Goal: Check status: Check status

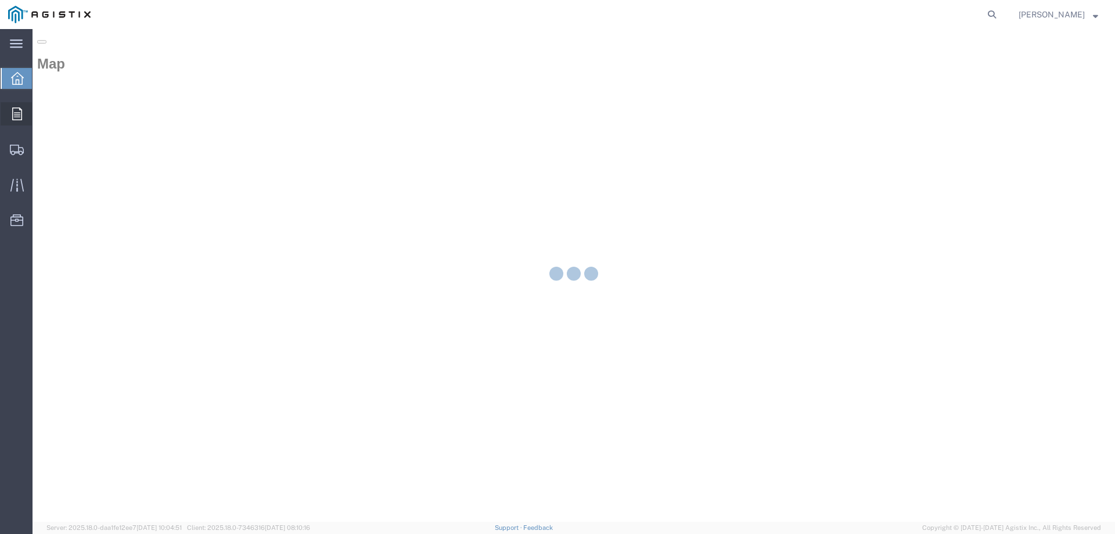
click at [22, 116] on div at bounding box center [17, 113] width 33 height 23
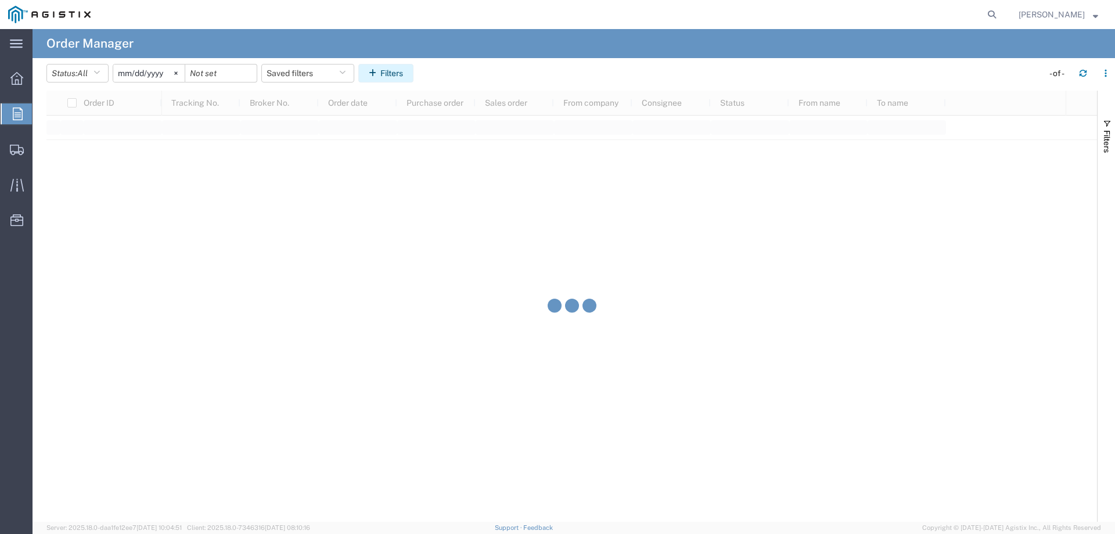
click at [406, 75] on button "Filters" at bounding box center [385, 73] width 55 height 19
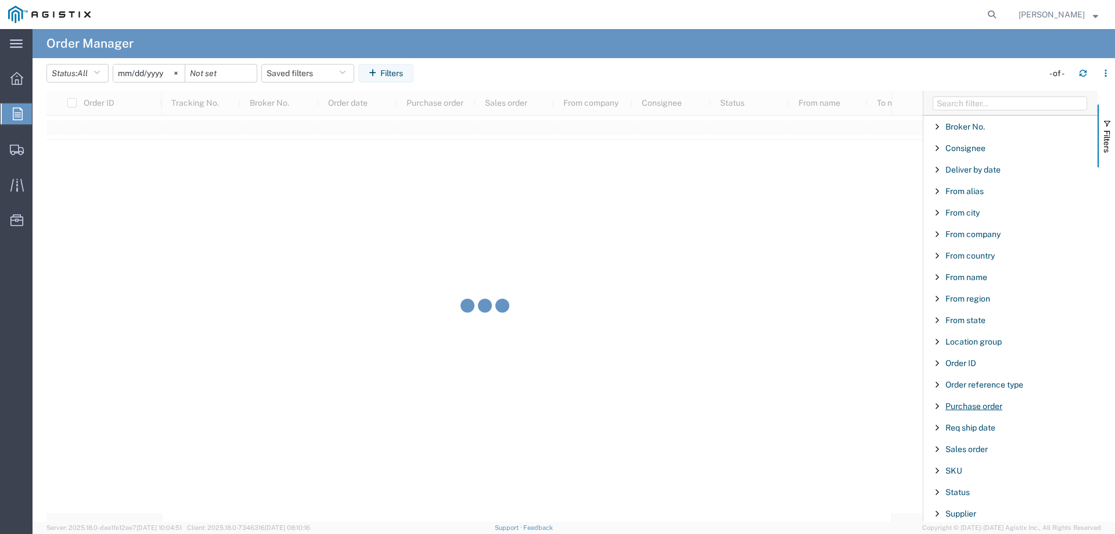
click at [968, 406] on span "Purchase order" at bounding box center [973, 405] width 57 height 9
click at [971, 455] on input "Filter Value" at bounding box center [1014, 455] width 152 height 14
type input "3501404741"
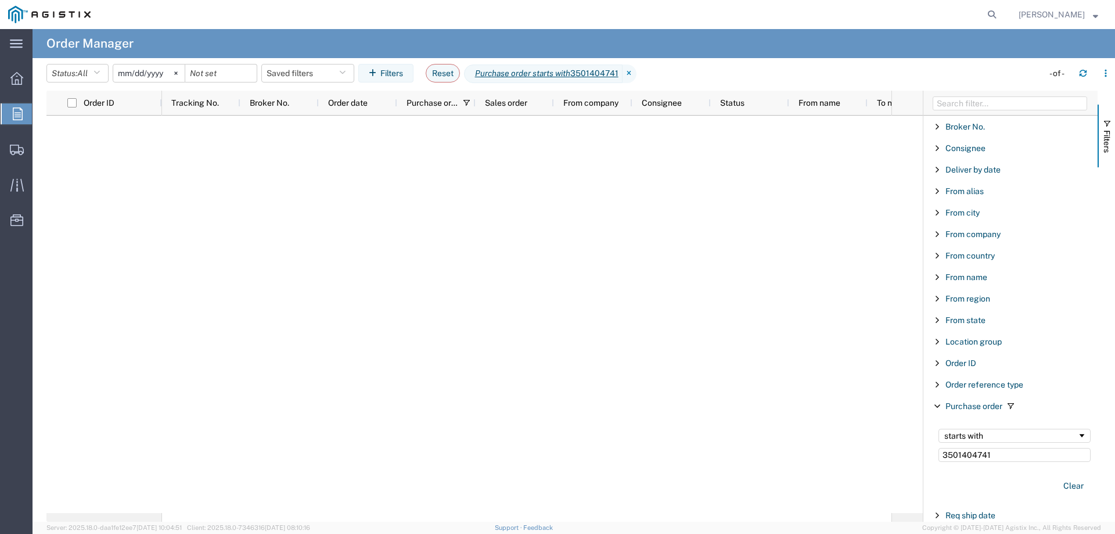
click at [143, 73] on input "[DATE]" at bounding box center [148, 72] width 71 height 17
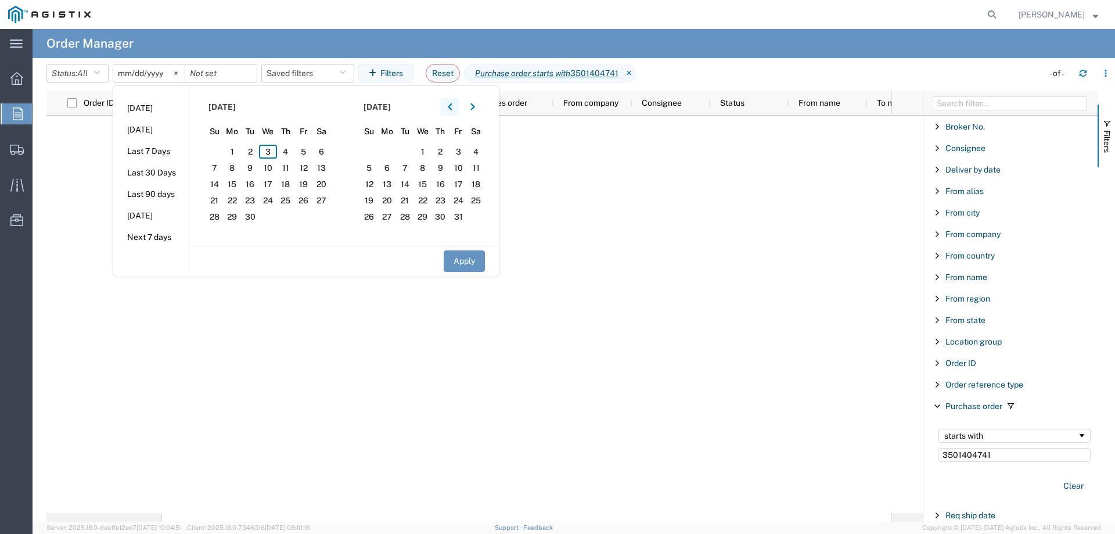
click at [463, 109] on div at bounding box center [461, 107] width 41 height 19
click at [456, 106] on button "button" at bounding box center [450, 107] width 19 height 19
click at [257, 153] on span "1" at bounding box center [250, 152] width 18 height 14
click at [452, 258] on button "Apply" at bounding box center [464, 260] width 41 height 21
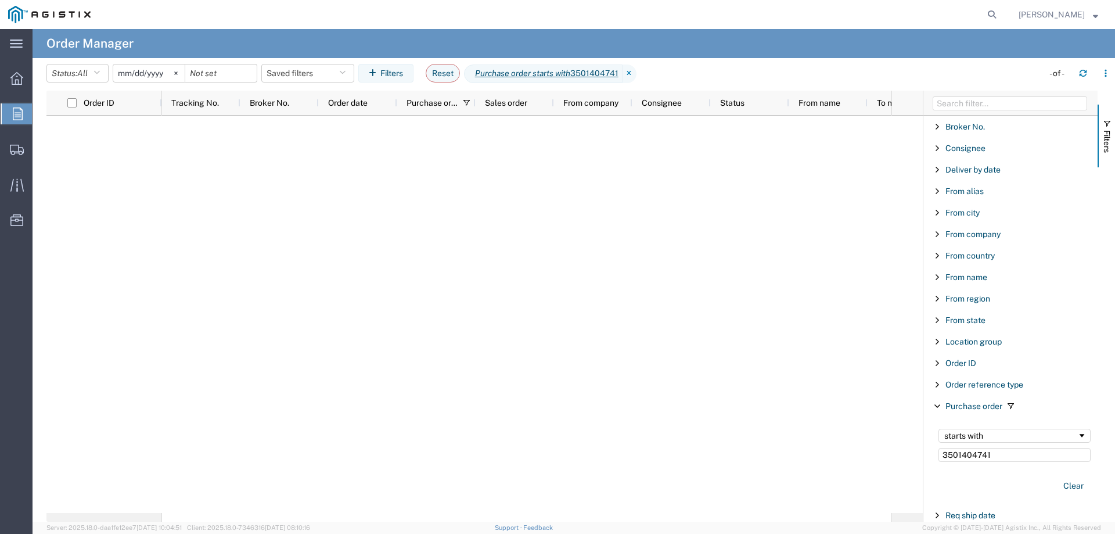
click at [145, 76] on input "[DATE]" at bounding box center [148, 72] width 71 height 17
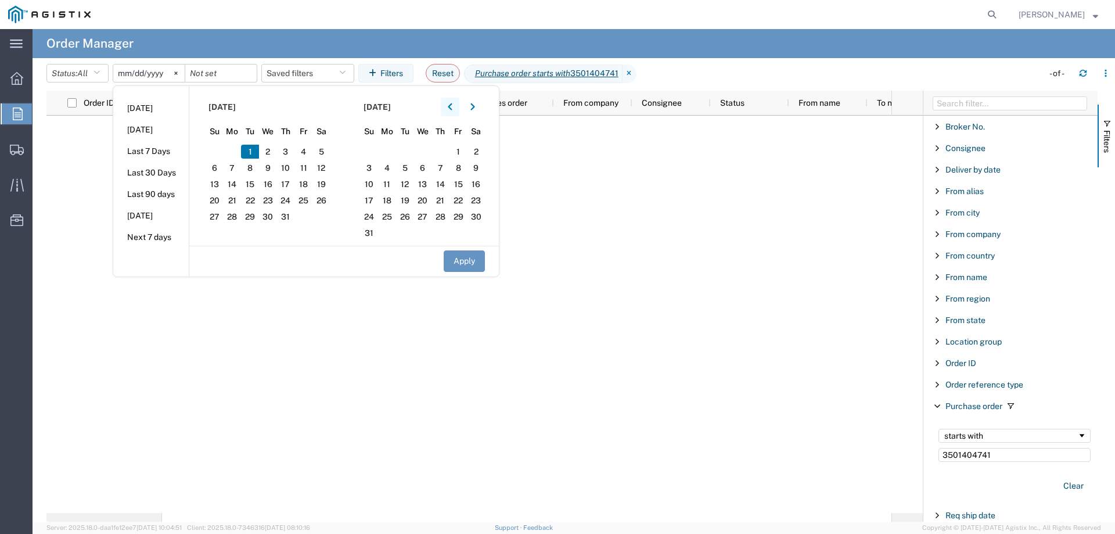
click at [458, 109] on button "button" at bounding box center [450, 107] width 19 height 19
click at [289, 146] on span "1" at bounding box center [286, 152] width 18 height 14
click at [457, 261] on button "Apply" at bounding box center [464, 260] width 41 height 21
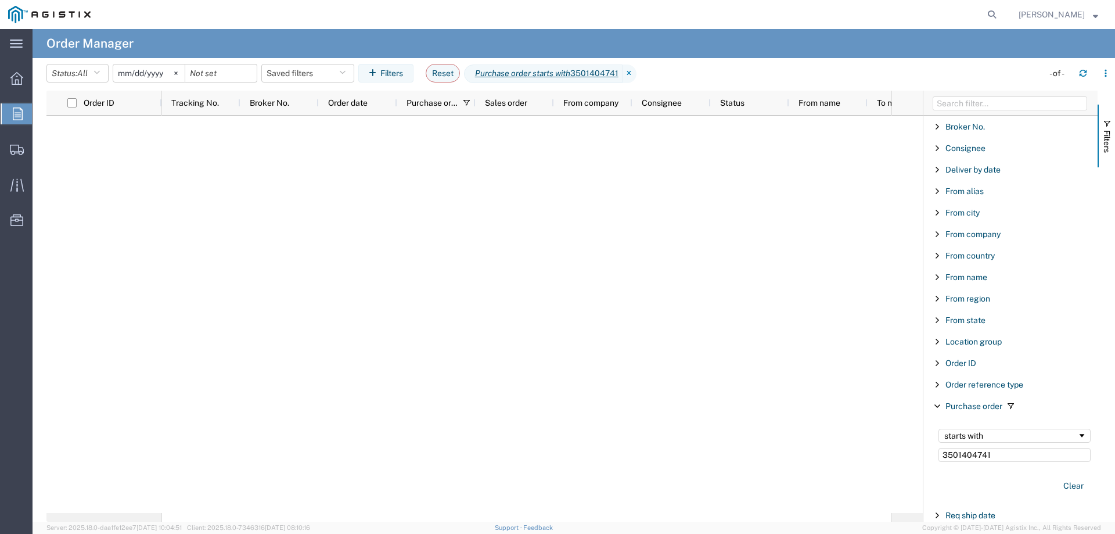
click at [142, 71] on input "[DATE]" at bounding box center [148, 72] width 71 height 17
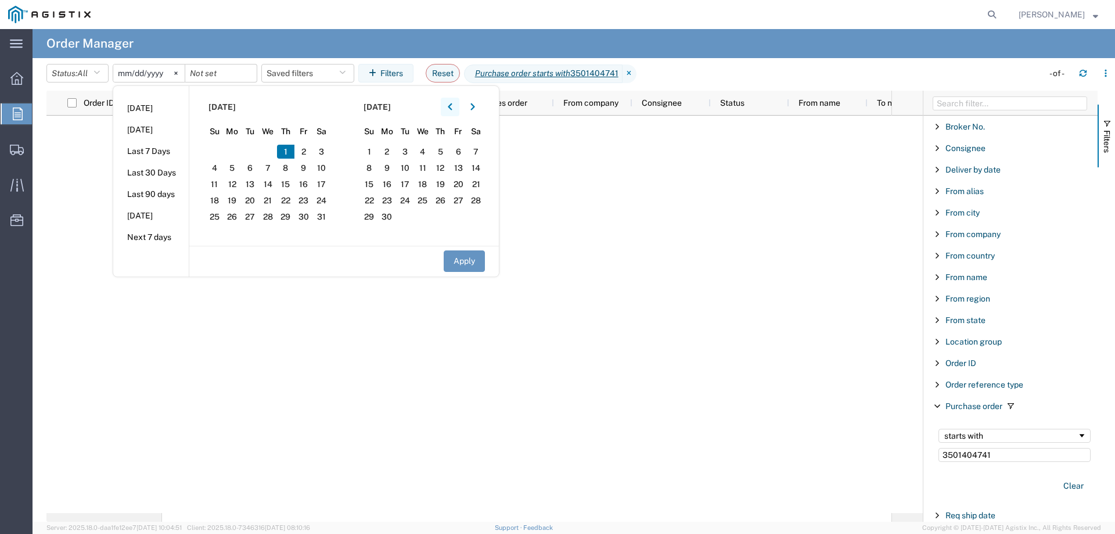
click at [457, 108] on button "button" at bounding box center [450, 107] width 19 height 19
click at [323, 150] on span "1" at bounding box center [321, 152] width 18 height 14
click at [468, 266] on button "Apply" at bounding box center [464, 260] width 41 height 21
type input "[DATE]"
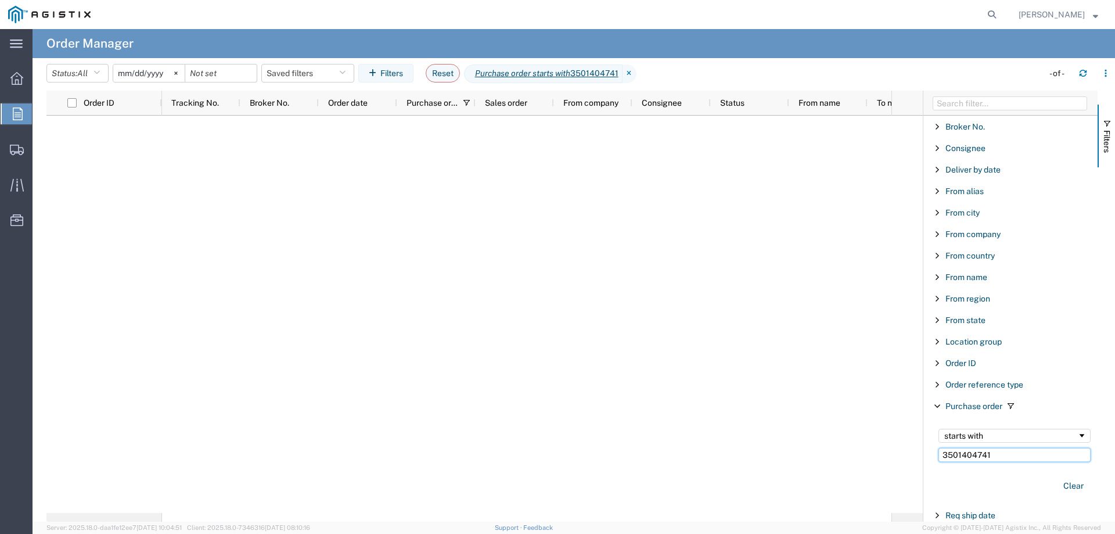
click at [1006, 455] on input "3501404741" at bounding box center [1014, 455] width 152 height 14
click at [1011, 455] on input "3501404" at bounding box center [1014, 455] width 152 height 14
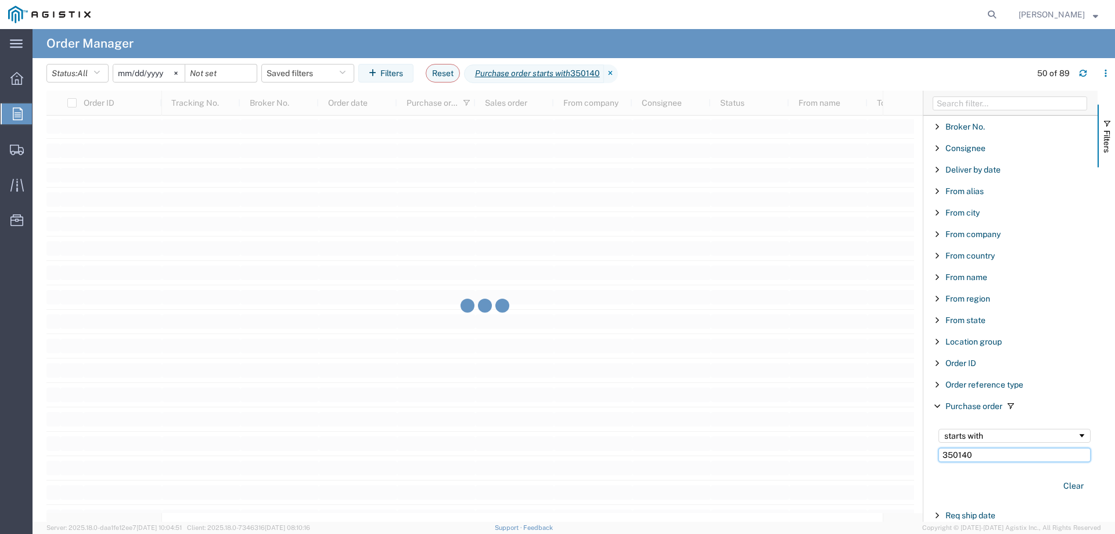
scroll to position [1684, 0]
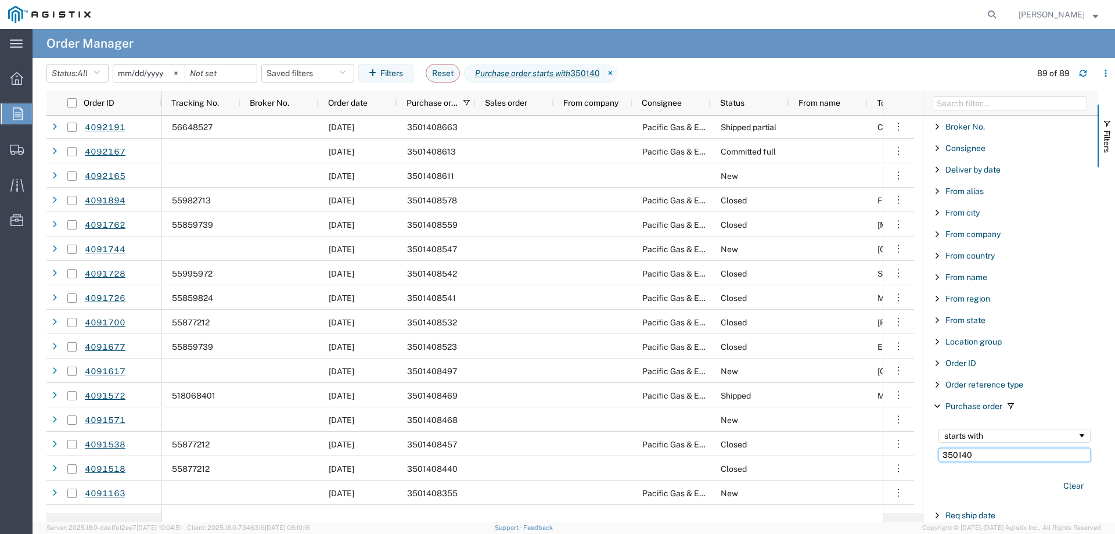
click at [980, 456] on input "350140" at bounding box center [1014, 455] width 152 height 14
type input "3501404"
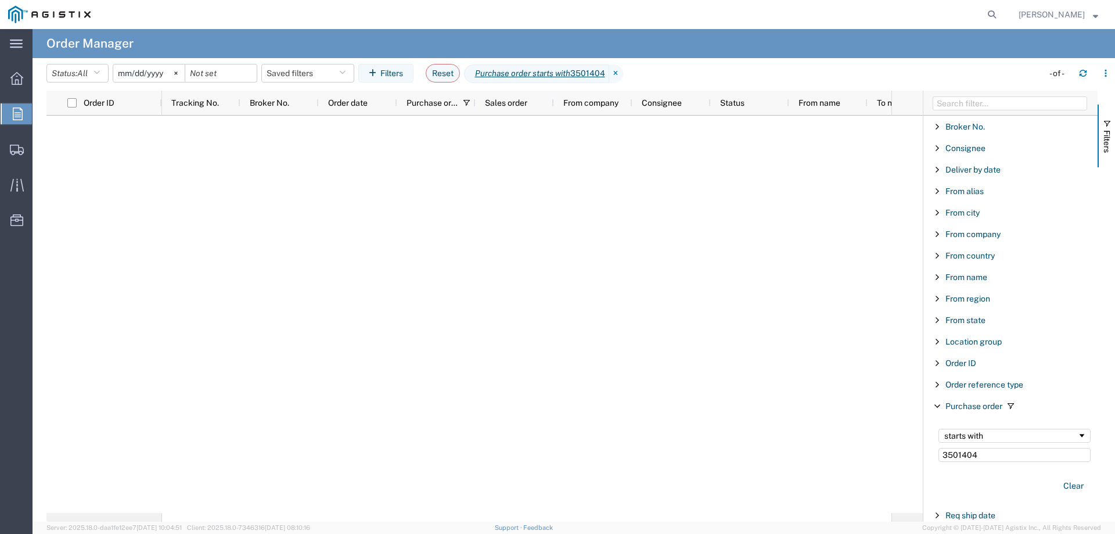
click at [154, 76] on input "[DATE]" at bounding box center [148, 72] width 71 height 17
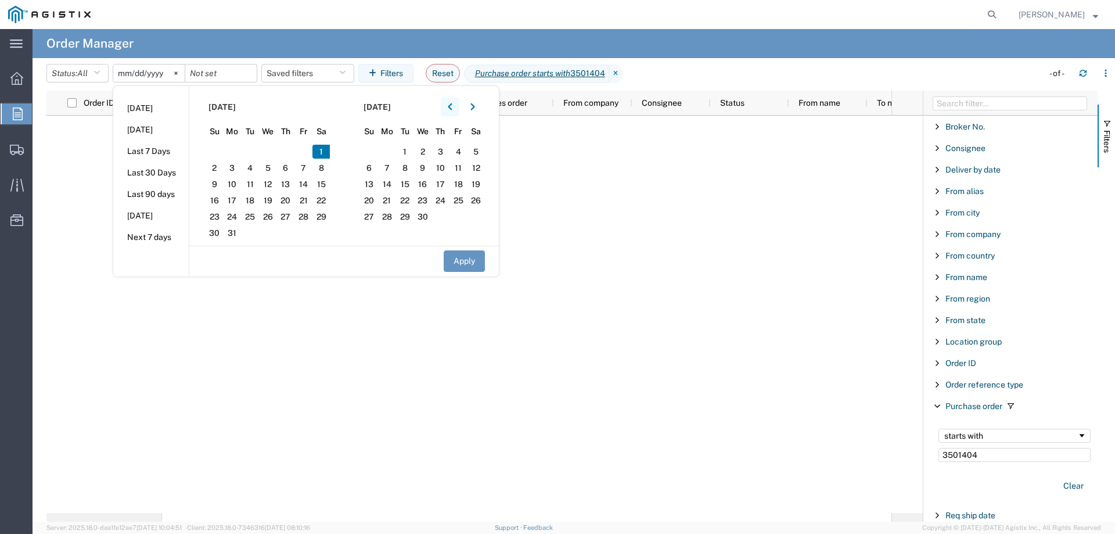
click at [452, 111] on button "button" at bounding box center [450, 107] width 19 height 19
click at [272, 150] on span "1" at bounding box center [268, 152] width 18 height 14
click at [466, 264] on button "Apply" at bounding box center [464, 260] width 41 height 21
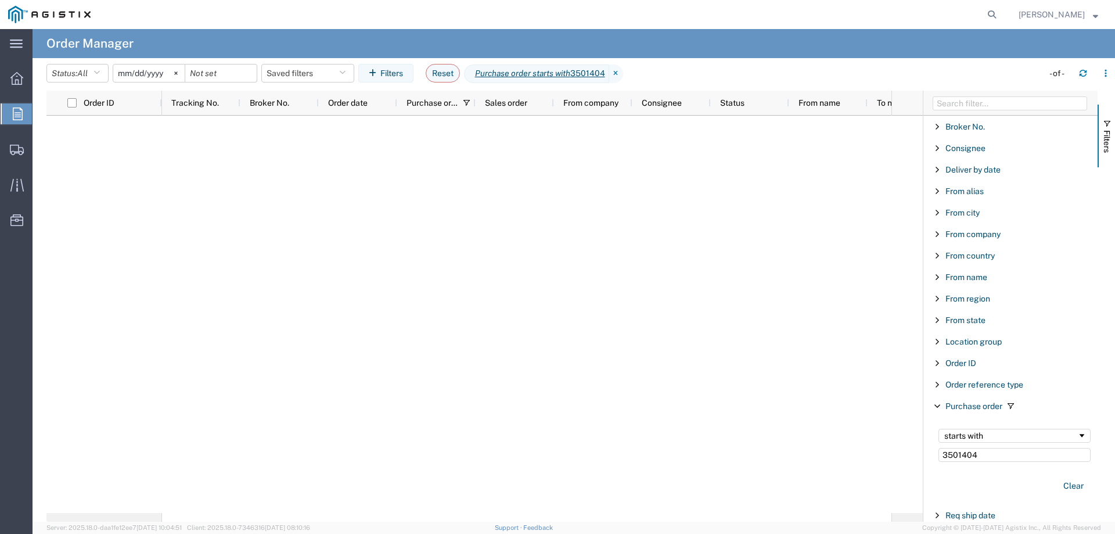
click at [157, 74] on input "[DATE]" at bounding box center [148, 72] width 71 height 17
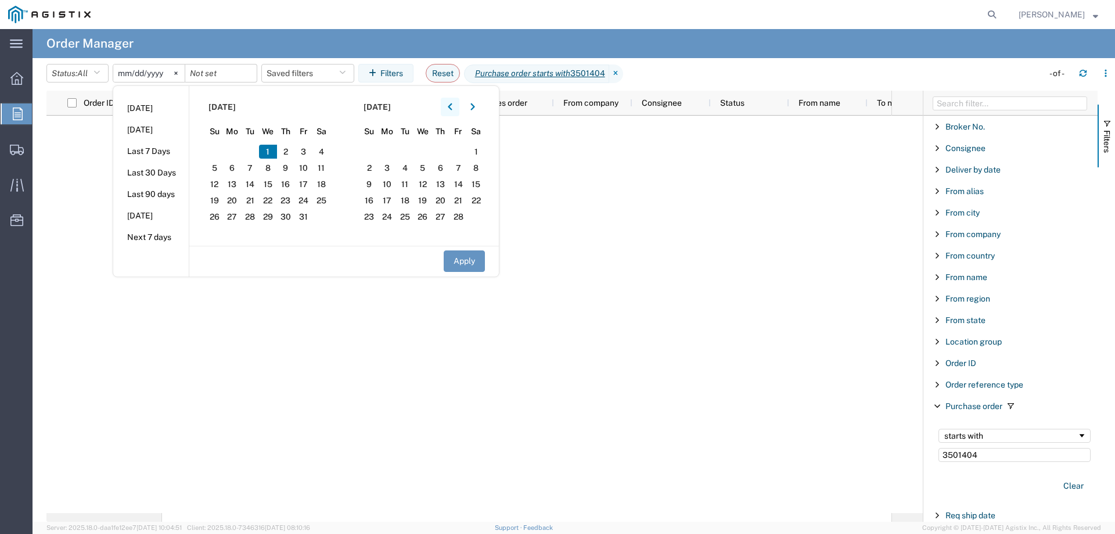
click at [452, 109] on icon "button" at bounding box center [450, 107] width 5 height 8
click at [452, 109] on icon "button" at bounding box center [450, 106] width 4 height 7
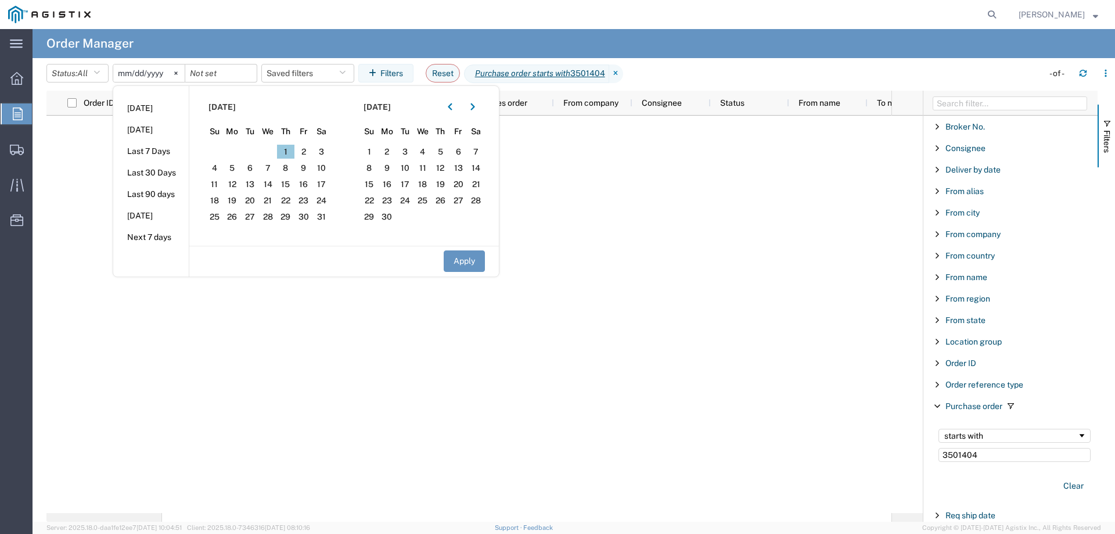
click at [289, 150] on span "1" at bounding box center [286, 152] width 18 height 14
click at [466, 257] on button "Apply" at bounding box center [464, 260] width 41 height 21
type input "[DATE]"
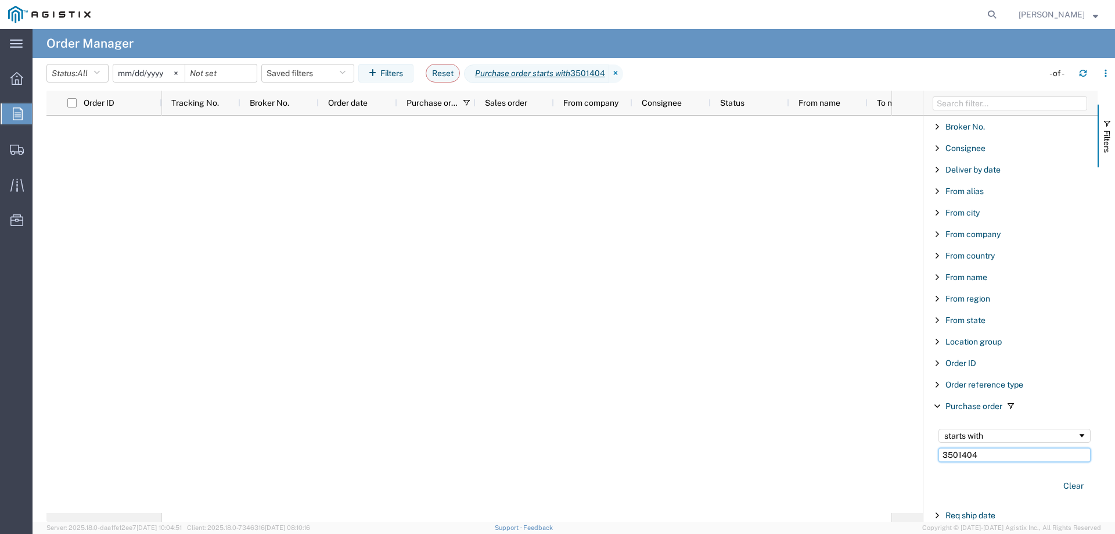
click at [1013, 449] on input "3501404" at bounding box center [1014, 455] width 152 height 14
type input "350140"
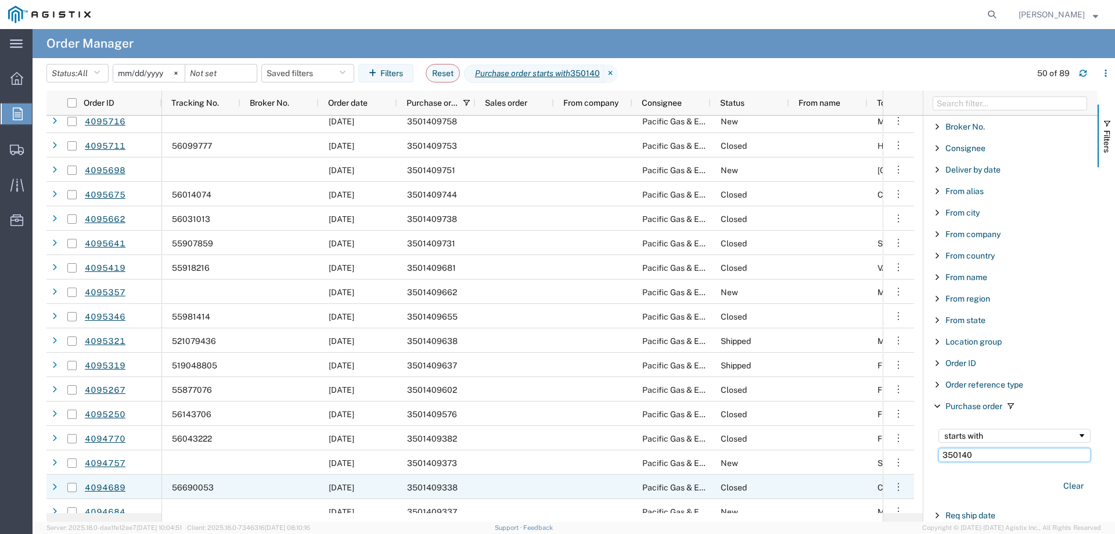
scroll to position [697, 0]
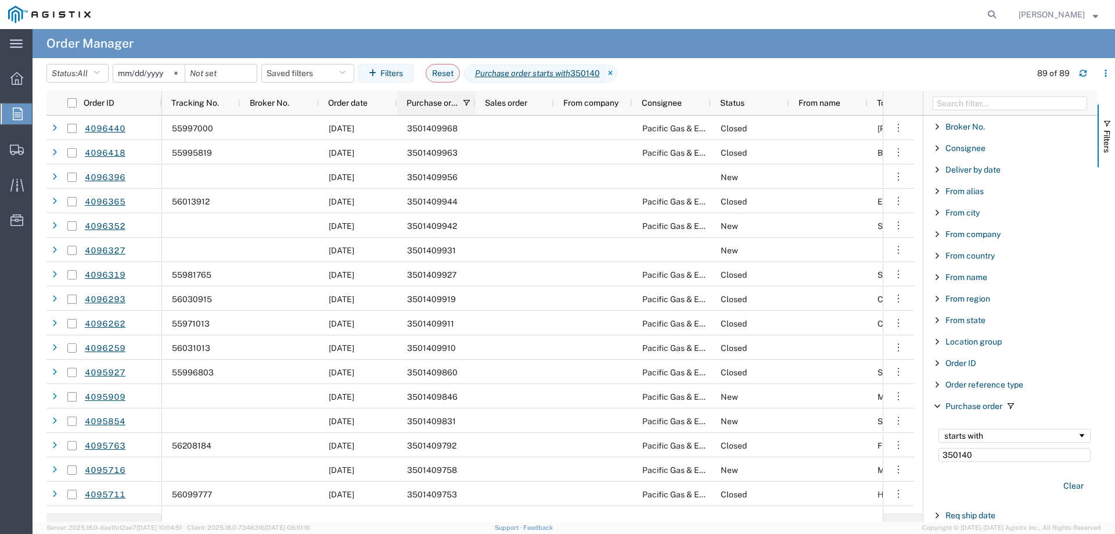
click at [426, 106] on span "Purchase order" at bounding box center [432, 102] width 52 height 9
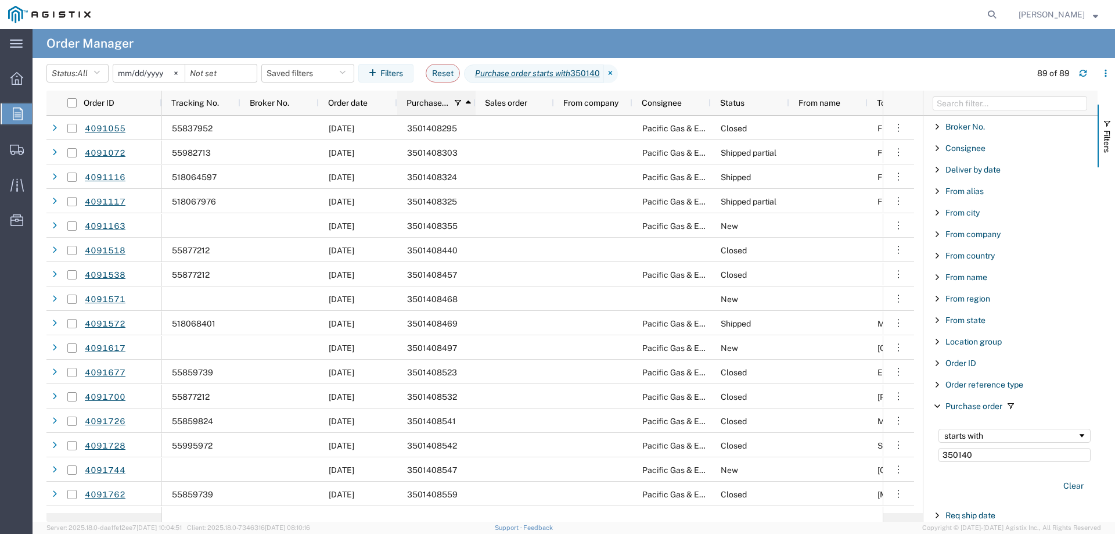
click at [427, 103] on span "Purchase order" at bounding box center [427, 102] width 43 height 9
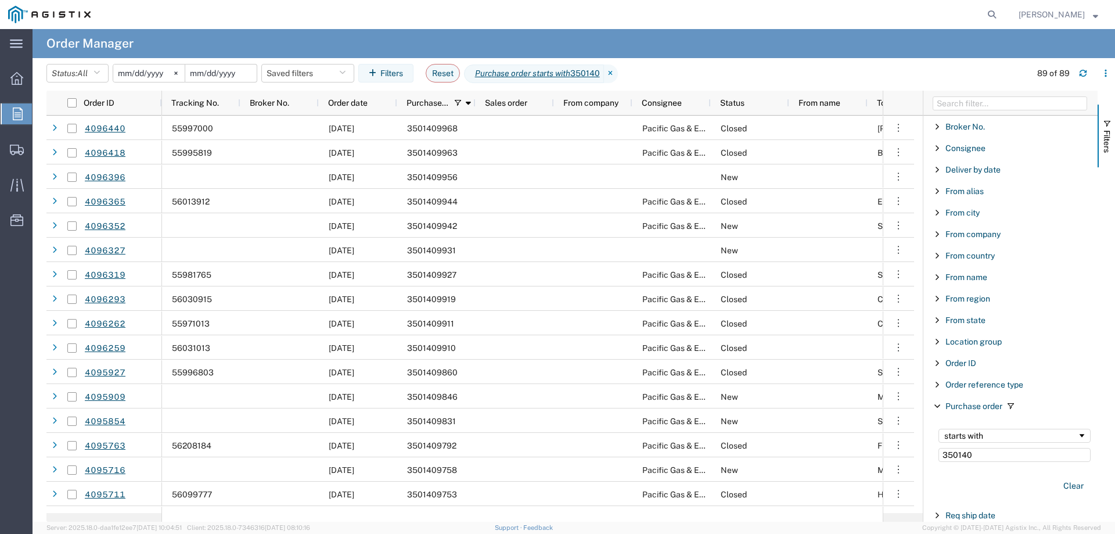
click at [221, 77] on input "date" at bounding box center [220, 72] width 71 height 17
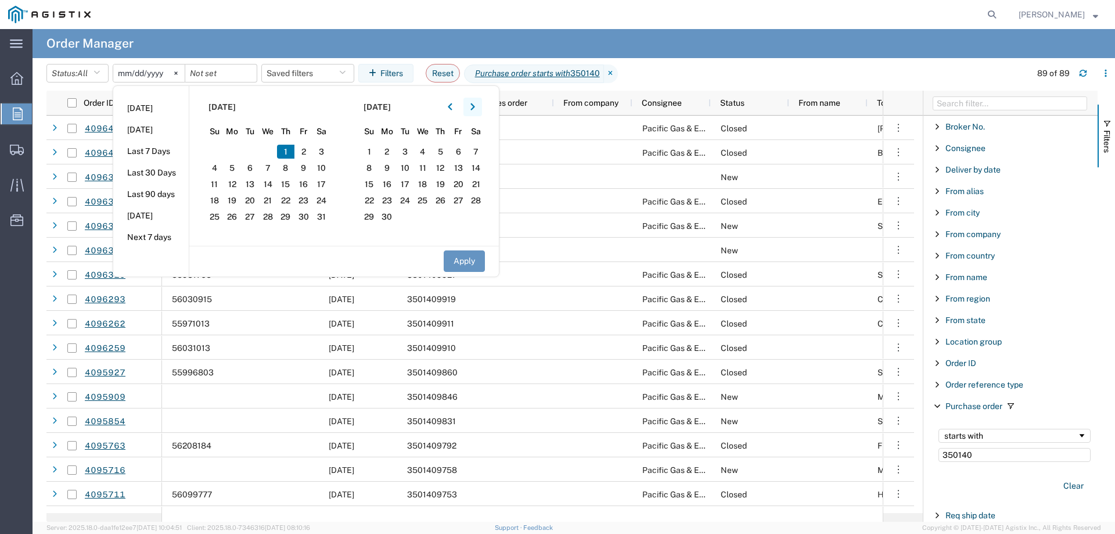
click at [475, 108] on icon "button" at bounding box center [472, 107] width 5 height 8
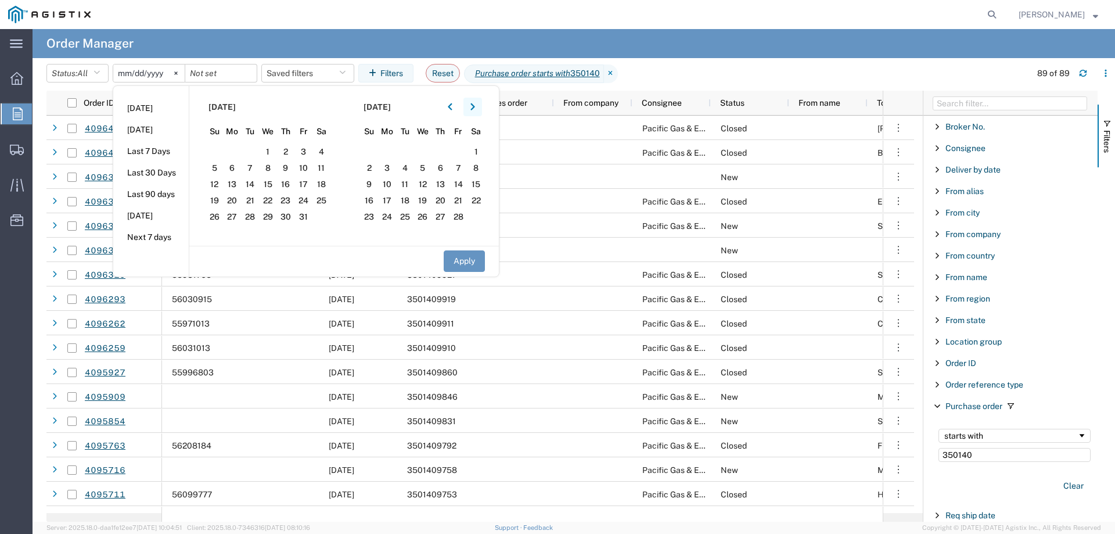
click at [475, 108] on icon "button" at bounding box center [472, 107] width 5 height 8
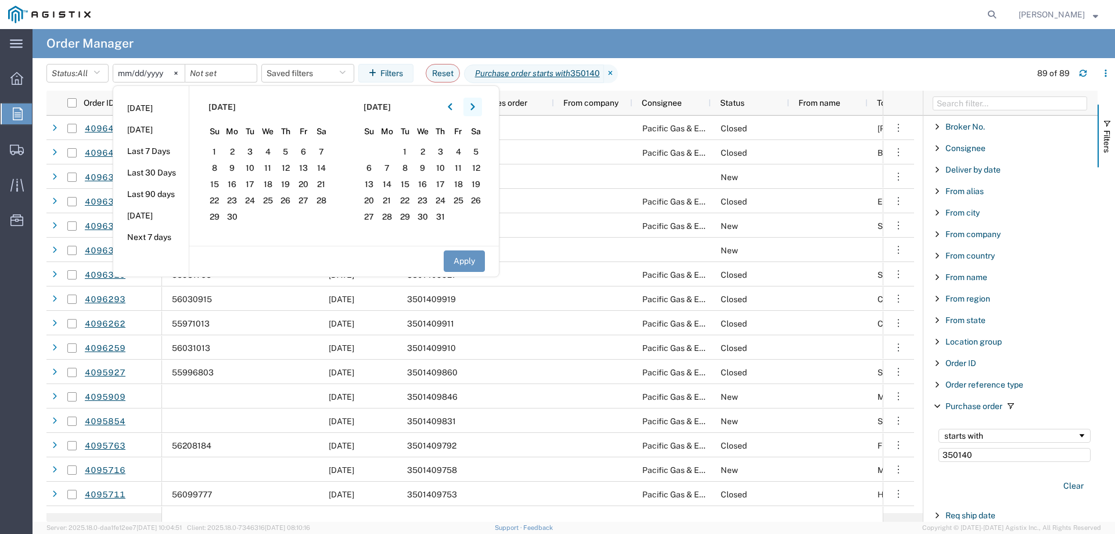
click at [475, 108] on icon "button" at bounding box center [472, 107] width 5 height 8
click at [463, 152] on span "1" at bounding box center [458, 152] width 18 height 14
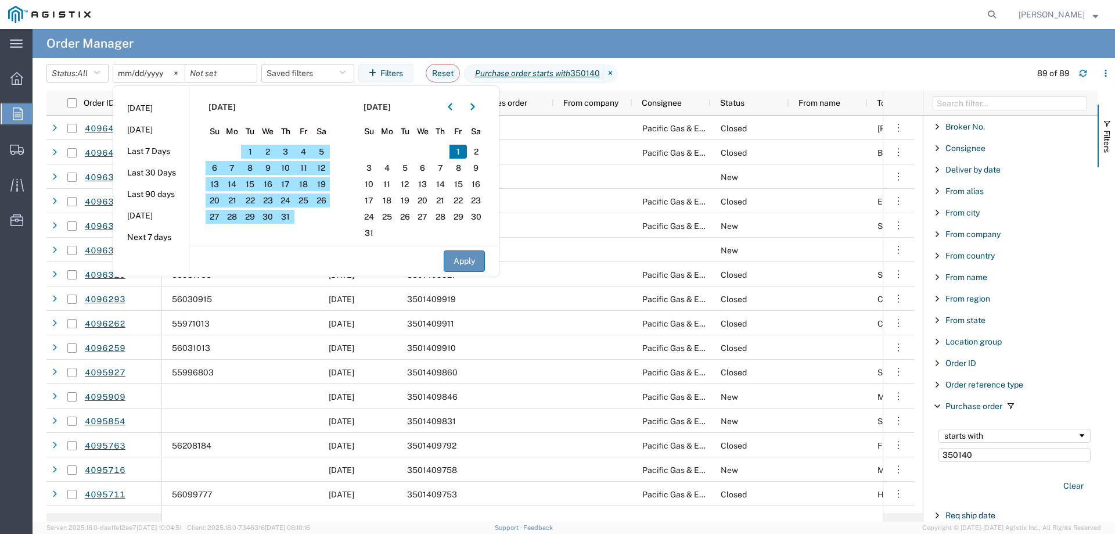
click at [473, 264] on button "Apply" at bounding box center [464, 260] width 41 height 21
type input "[DATE]"
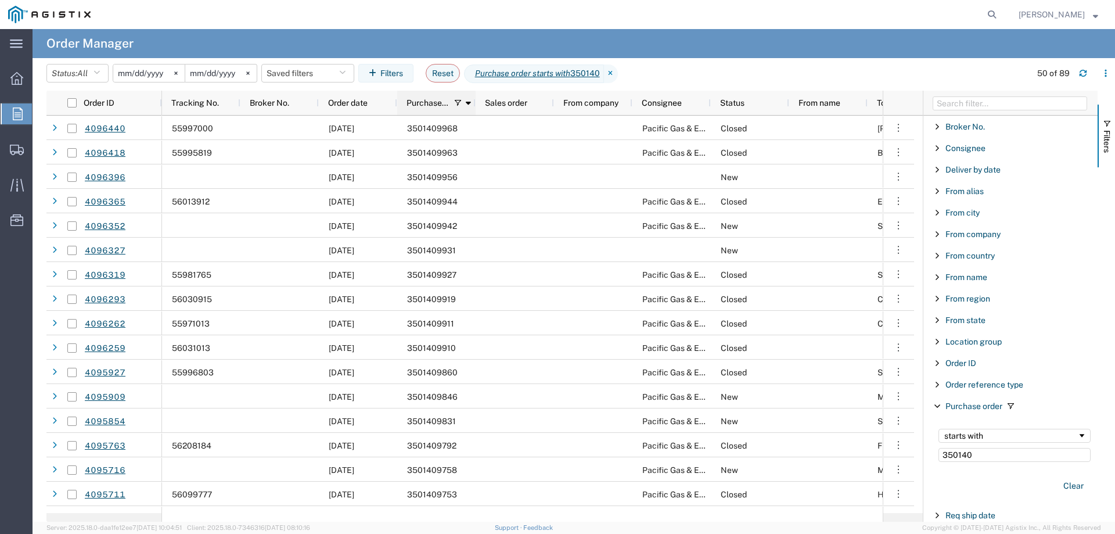
click at [423, 99] on span "Purchase order" at bounding box center [427, 102] width 43 height 9
click at [422, 103] on span "Purchase order" at bounding box center [432, 102] width 52 height 9
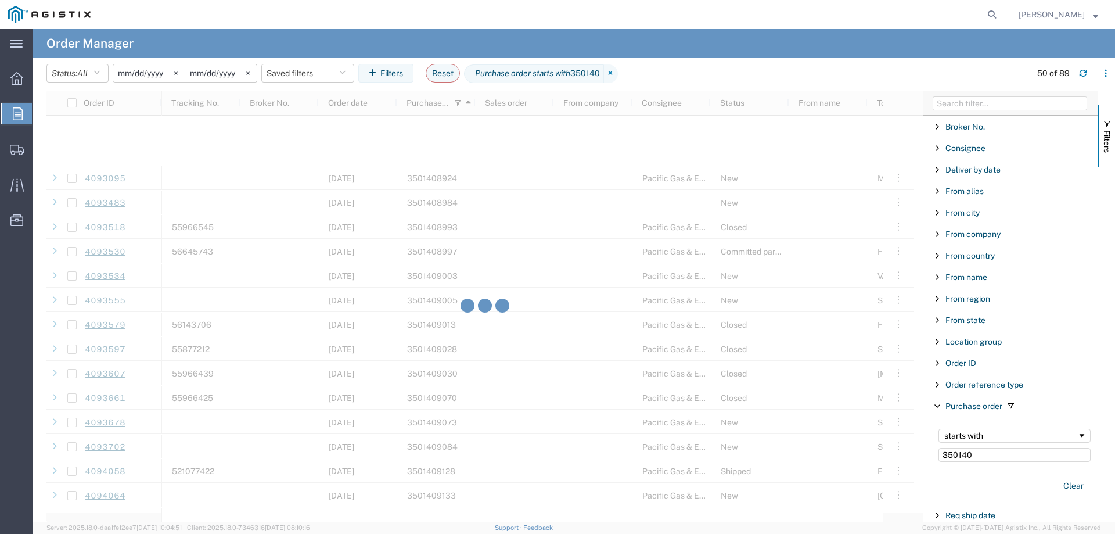
scroll to position [1103, 0]
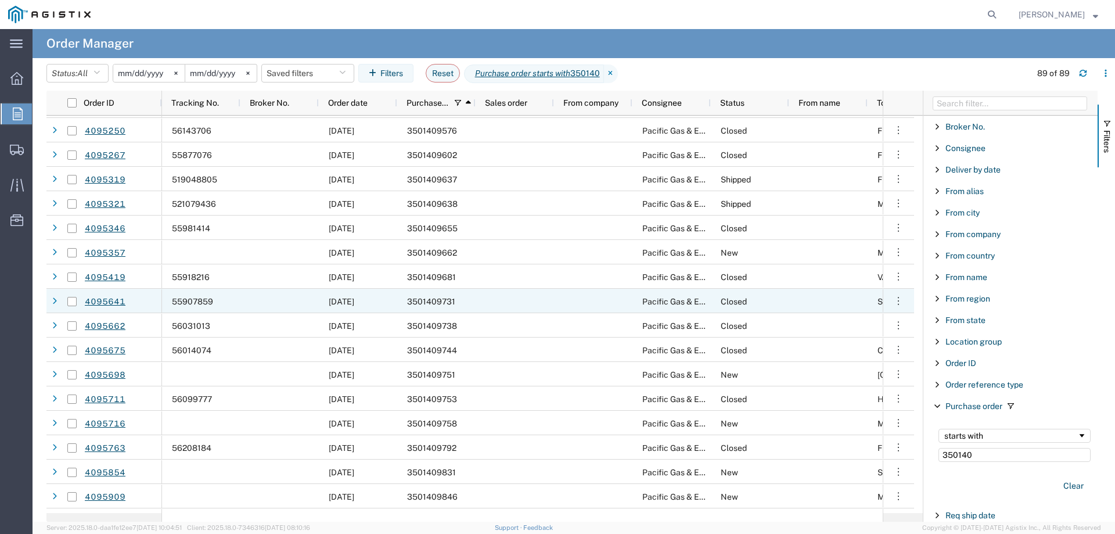
scroll to position [1773, 0]
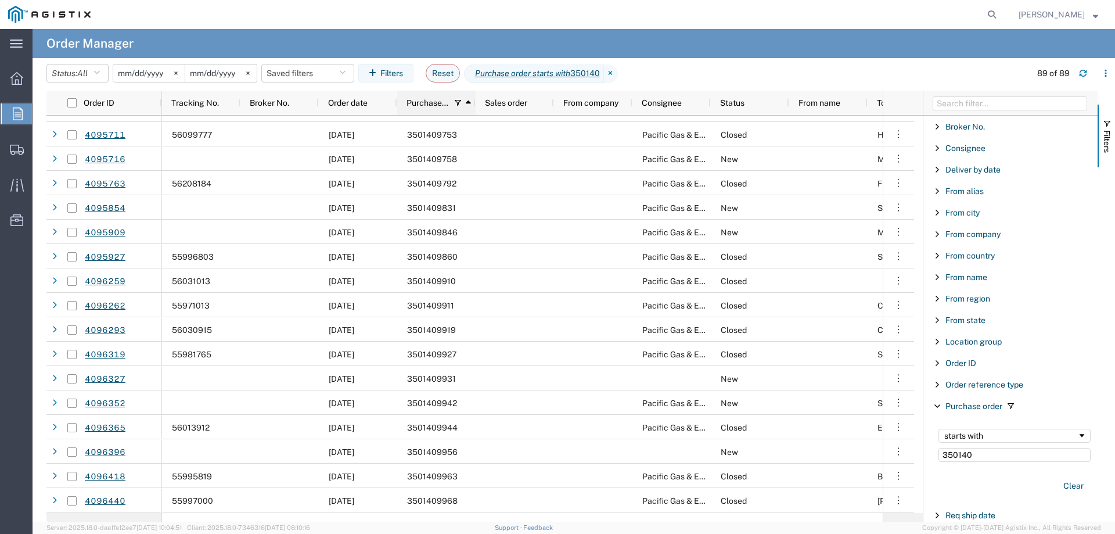
click at [427, 103] on span "Purchase order" at bounding box center [427, 102] width 43 height 9
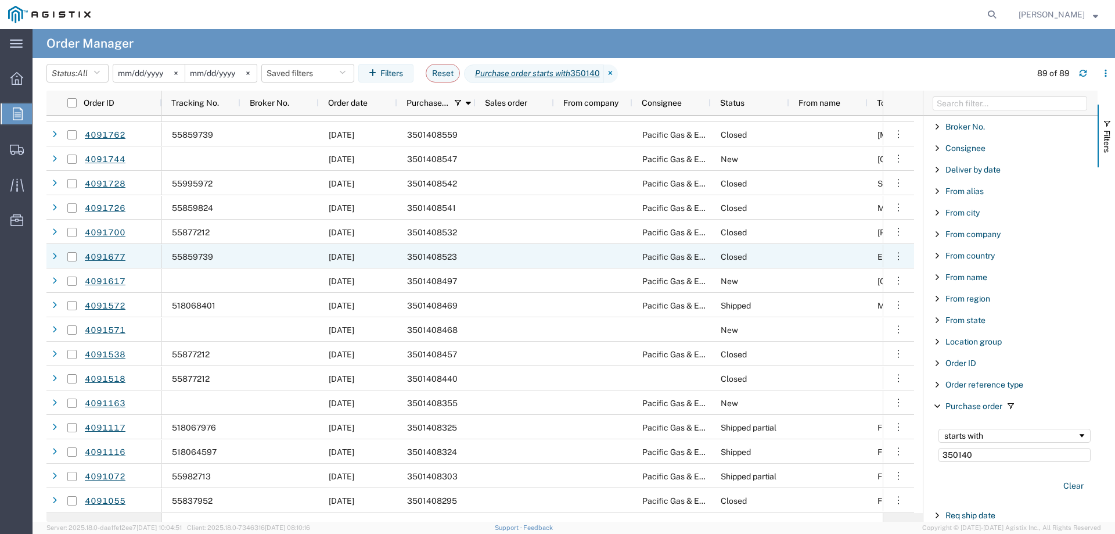
scroll to position [1428, 0]
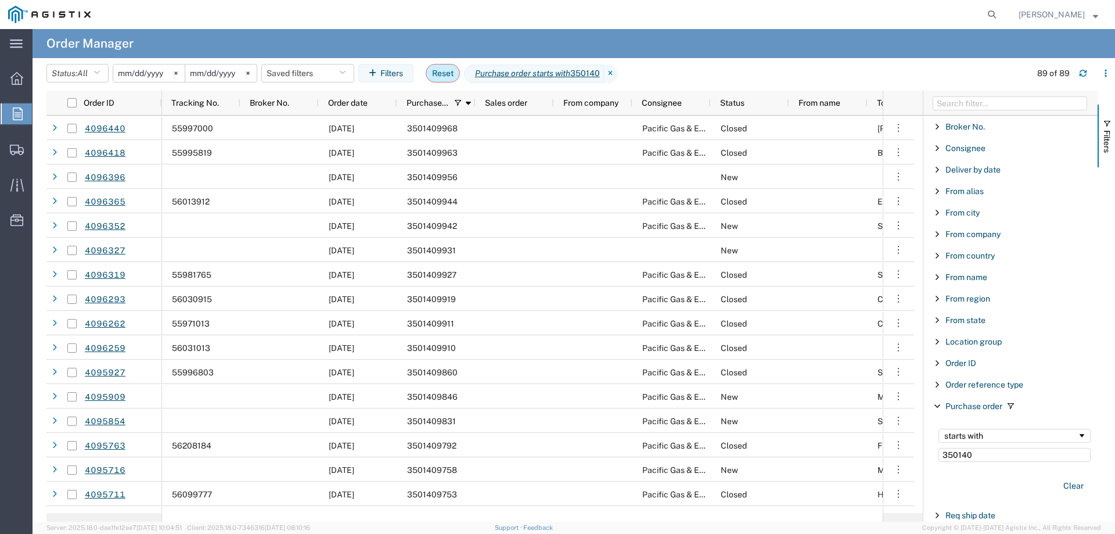
click at [447, 80] on button "Reset" at bounding box center [443, 73] width 34 height 19
type input "[DATE]"
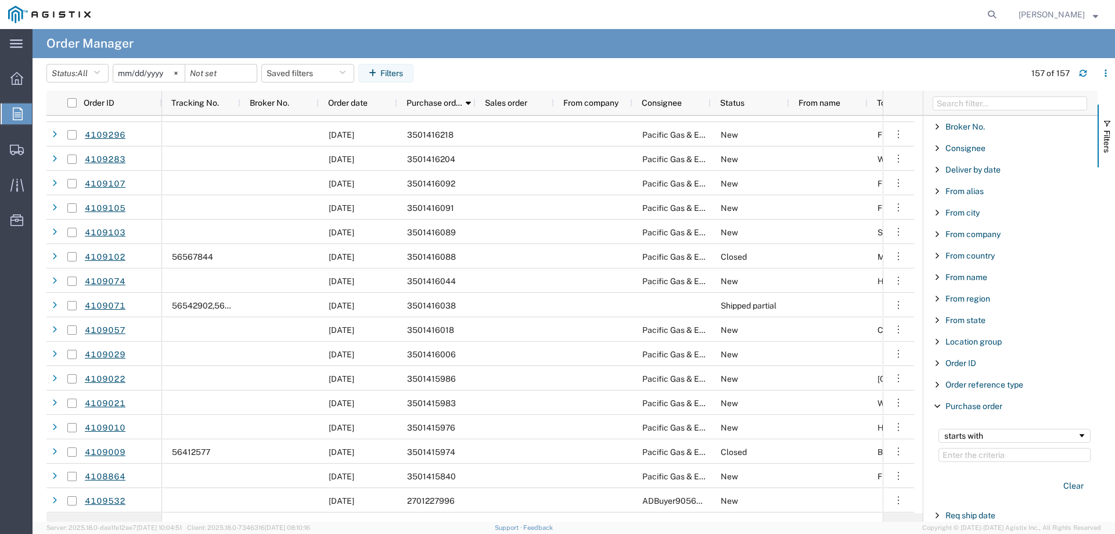
click at [135, 69] on input "[DATE]" at bounding box center [148, 72] width 71 height 17
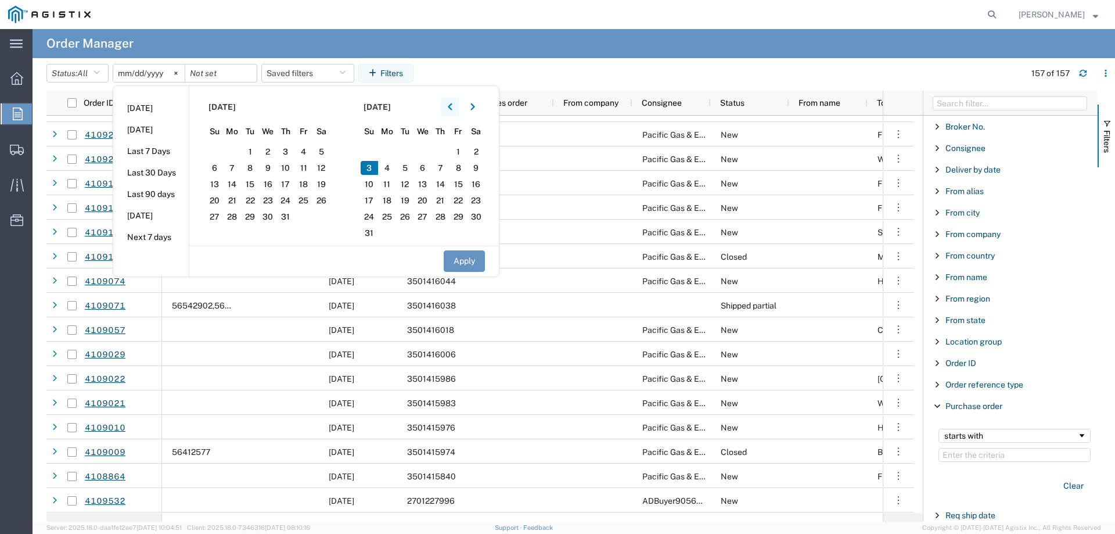
click at [451, 109] on button "button" at bounding box center [450, 107] width 19 height 19
click at [290, 150] on span "1" at bounding box center [286, 152] width 18 height 14
click at [464, 261] on button "Apply" at bounding box center [464, 260] width 41 height 21
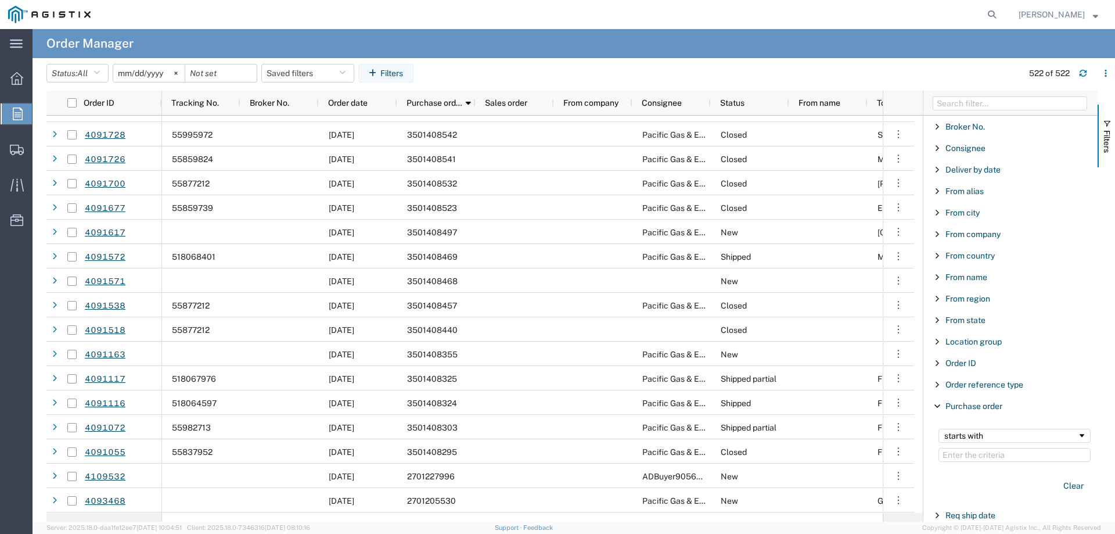
click at [137, 74] on input "[DATE]" at bounding box center [148, 72] width 71 height 17
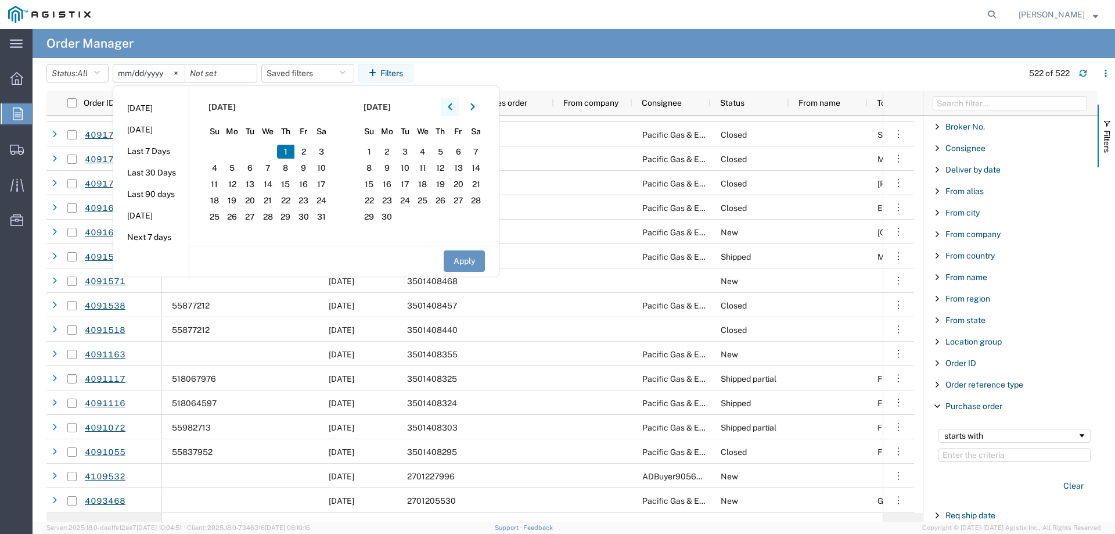
click at [452, 107] on icon "button" at bounding box center [450, 107] width 5 height 8
click at [264, 149] on span "1" at bounding box center [268, 152] width 18 height 14
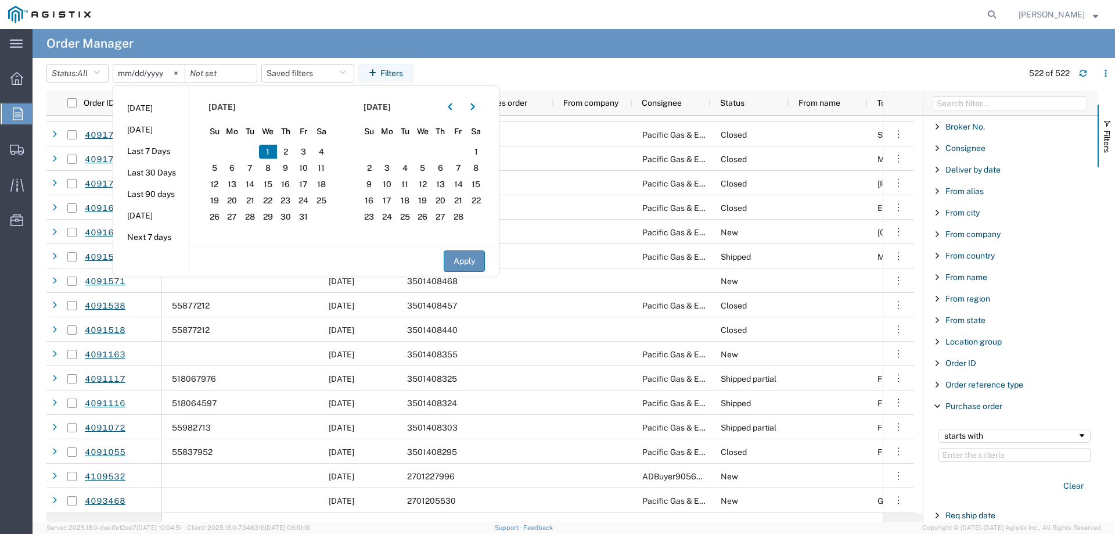
click at [468, 262] on button "Apply" at bounding box center [464, 260] width 41 height 21
type input "[DATE]"
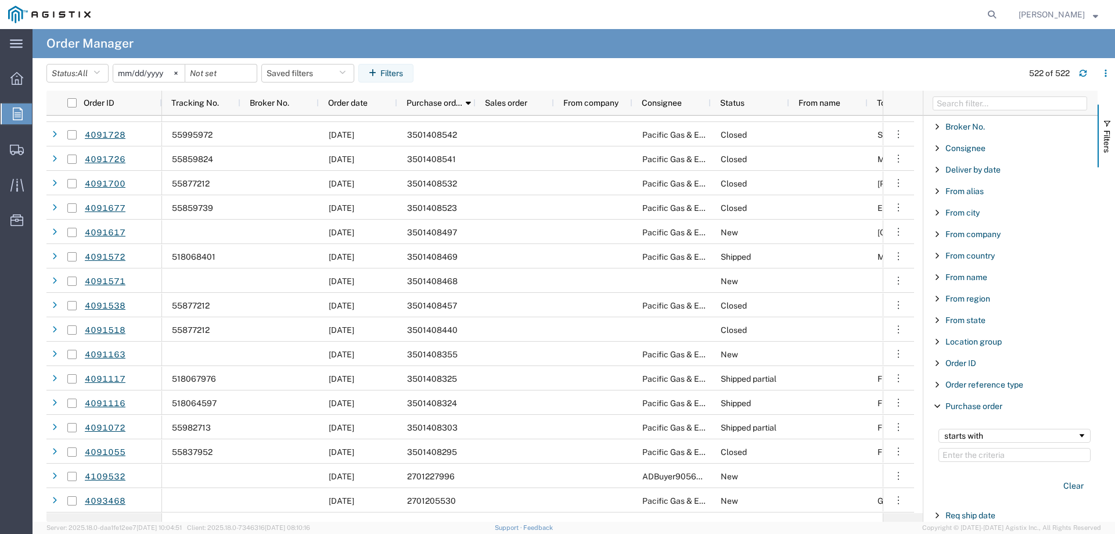
click at [16, 16] on img at bounding box center [49, 14] width 82 height 17
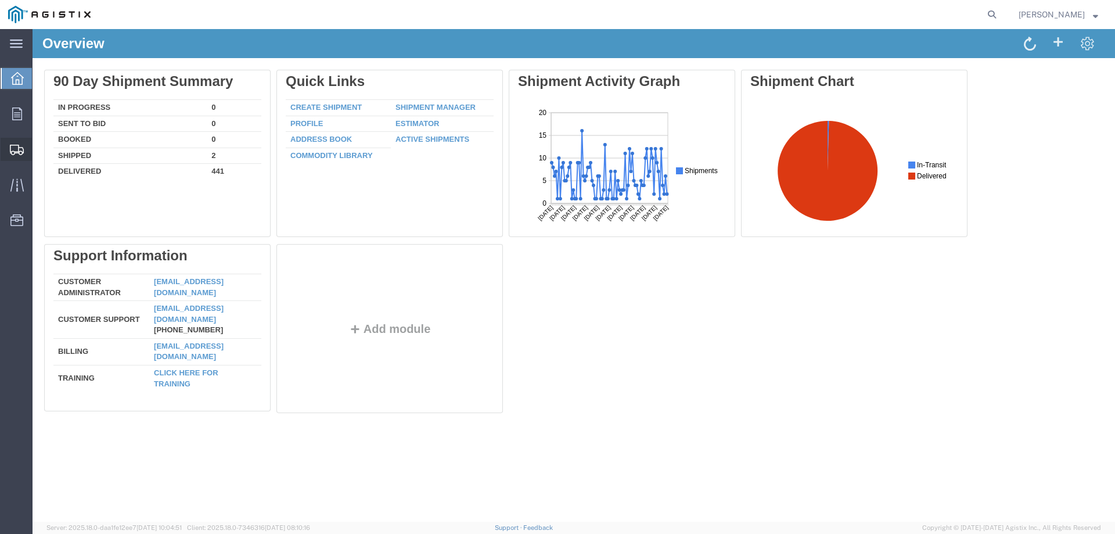
click at [19, 147] on icon at bounding box center [17, 150] width 14 height 10
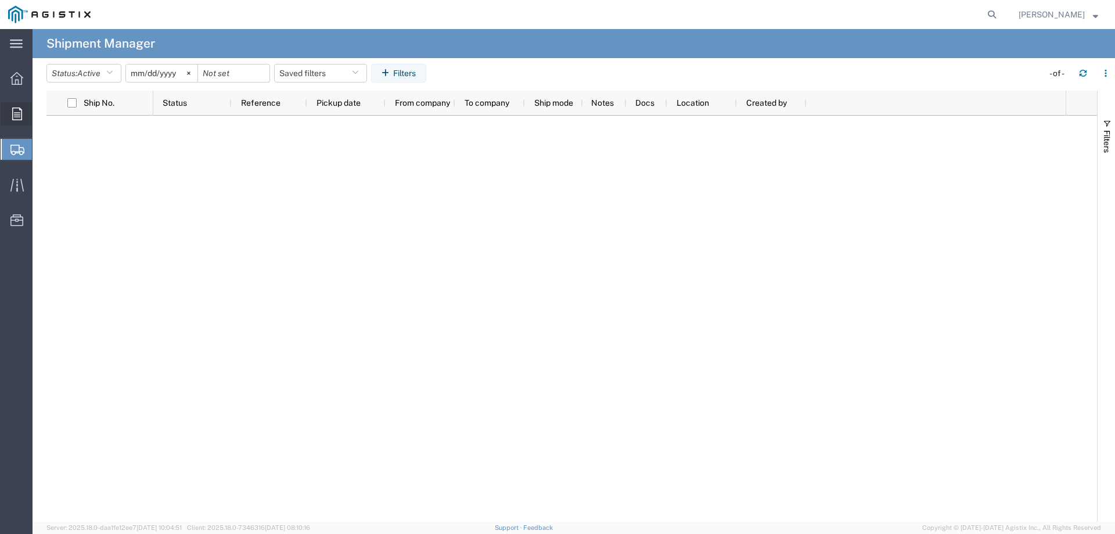
click at [18, 111] on icon at bounding box center [17, 113] width 10 height 13
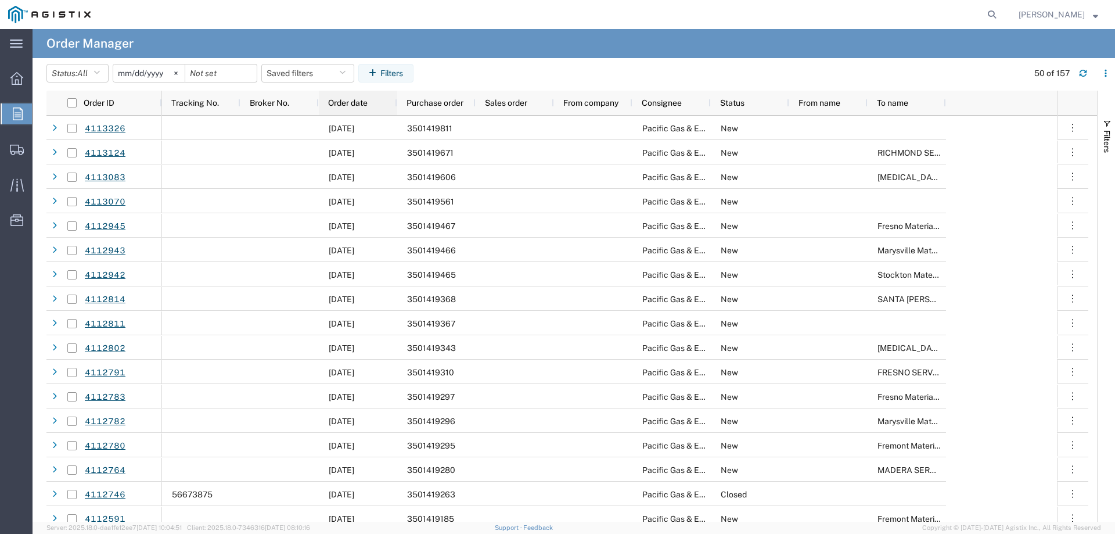
click at [358, 98] on div "Order date" at bounding box center [360, 102] width 64 height 19
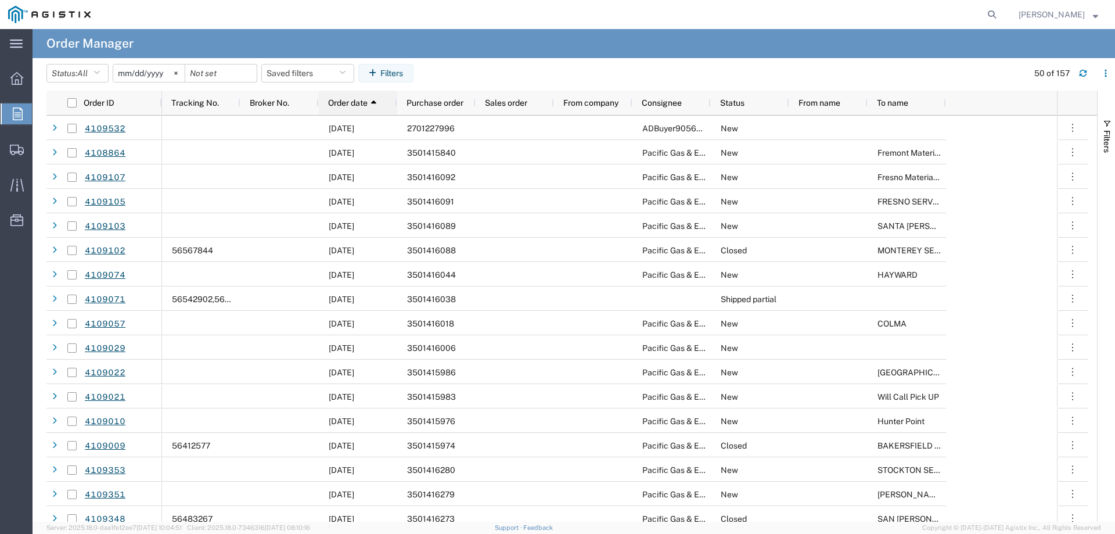
click at [355, 100] on span "Order date" at bounding box center [347, 102] width 39 height 9
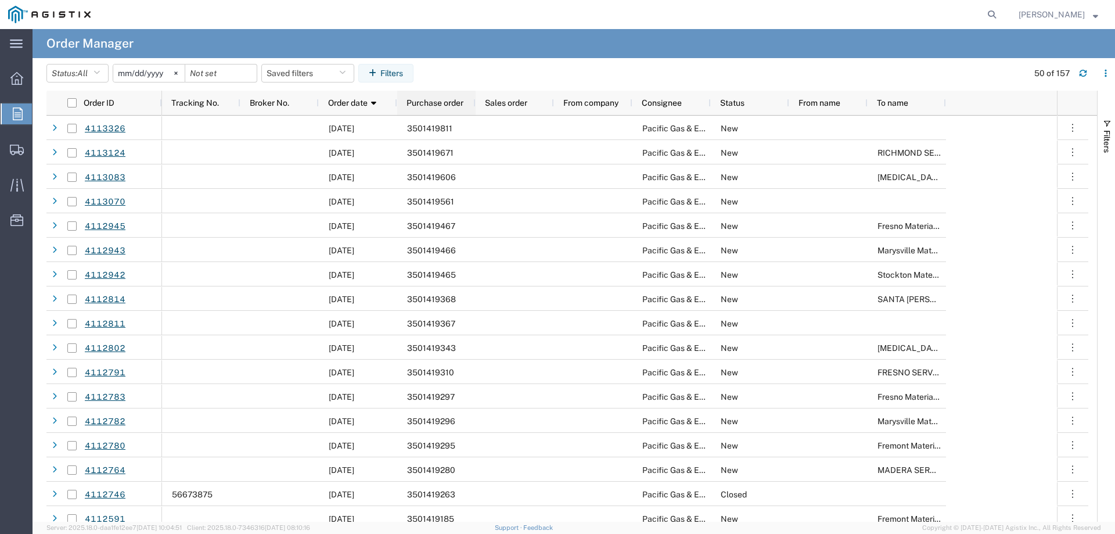
click at [437, 100] on span "Purchase order" at bounding box center [434, 102] width 57 height 9
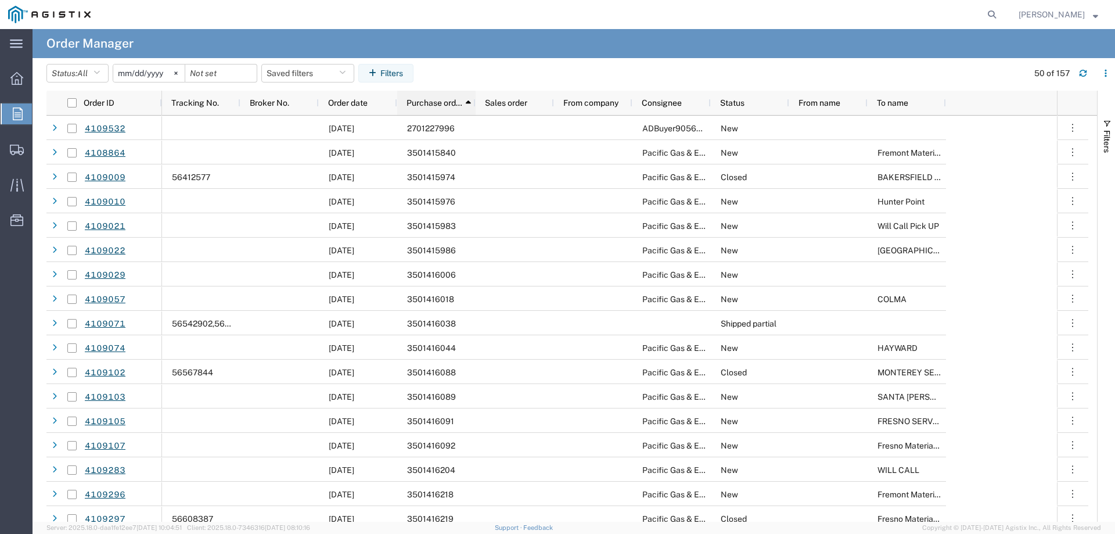
click at [437, 100] on span "Purchase order" at bounding box center [434, 102] width 56 height 9
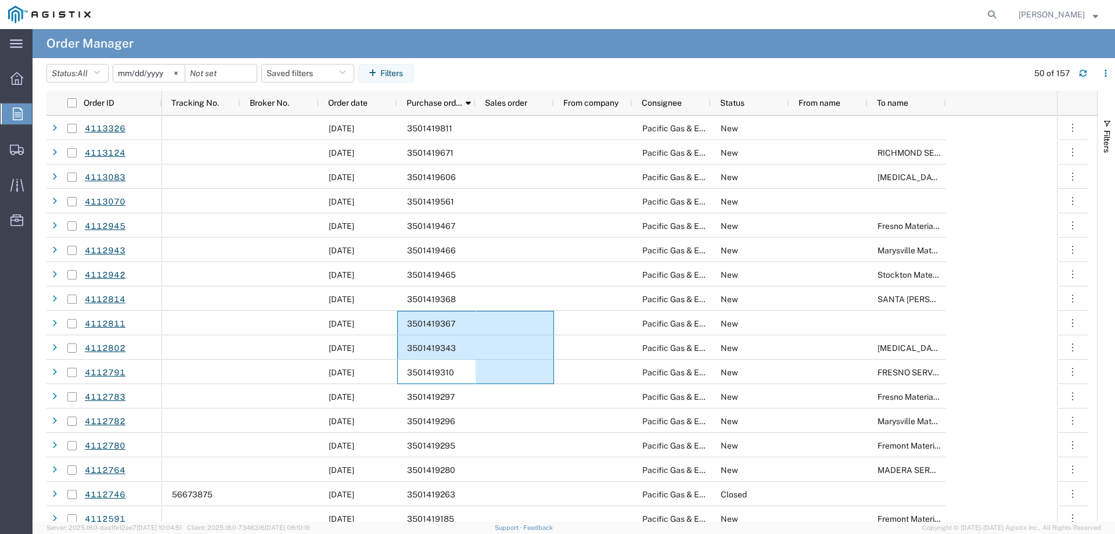
drag, startPoint x: 432, startPoint y: 374, endPoint x: 524, endPoint y: 331, distance: 101.3
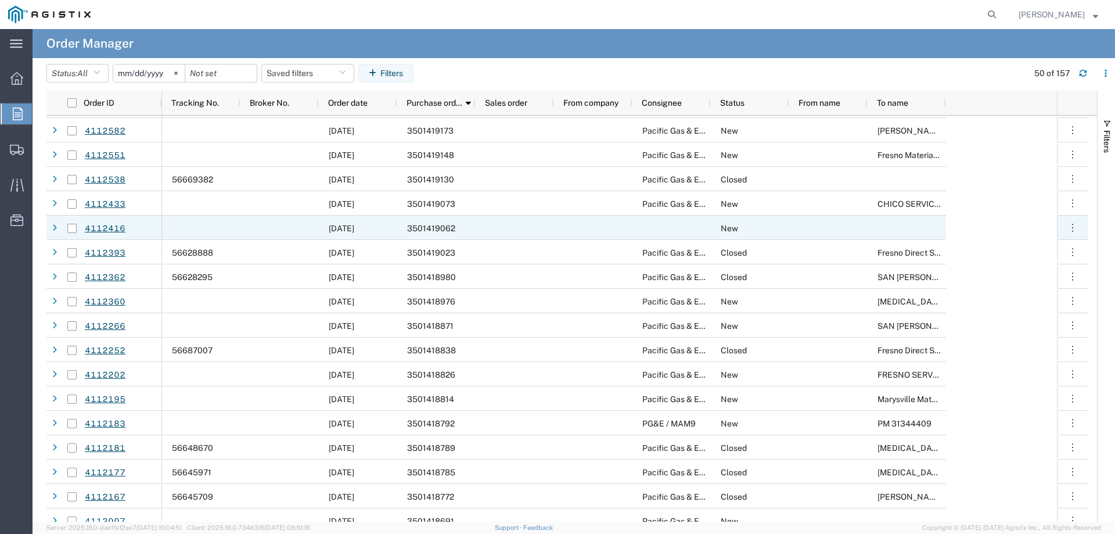
scroll to position [639, 0]
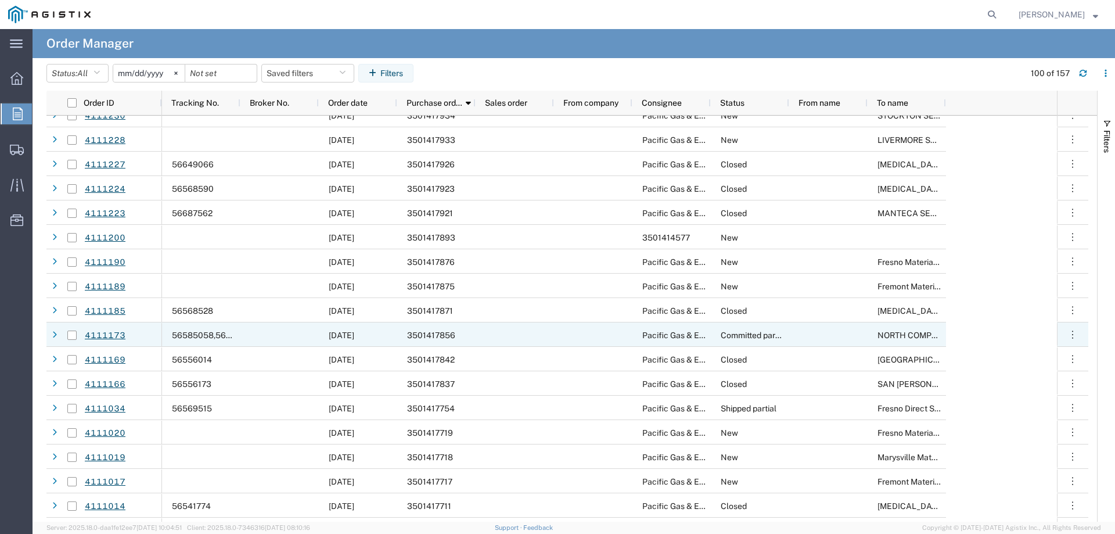
scroll to position [1800, 0]
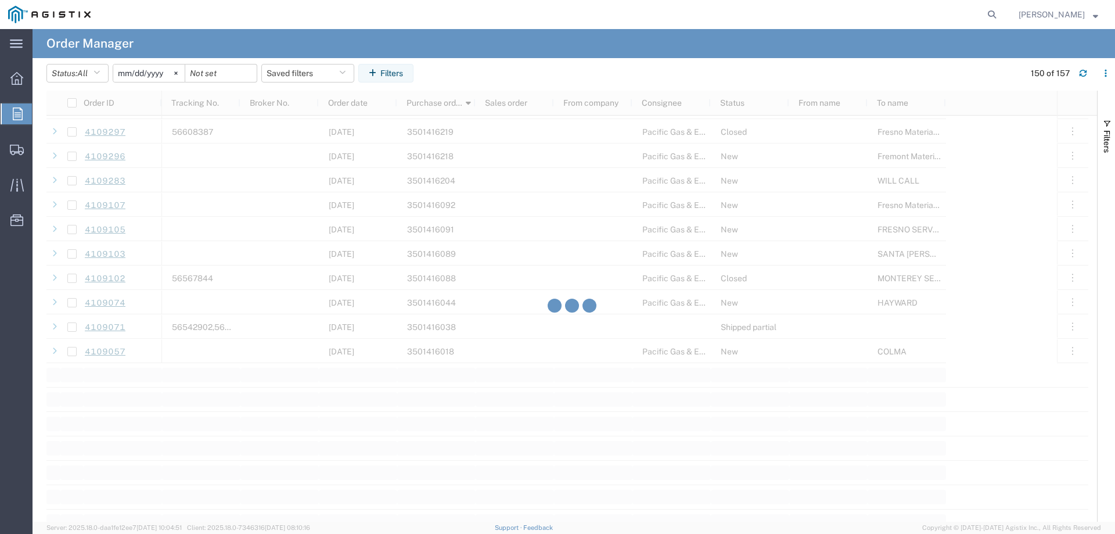
scroll to position [3422, 0]
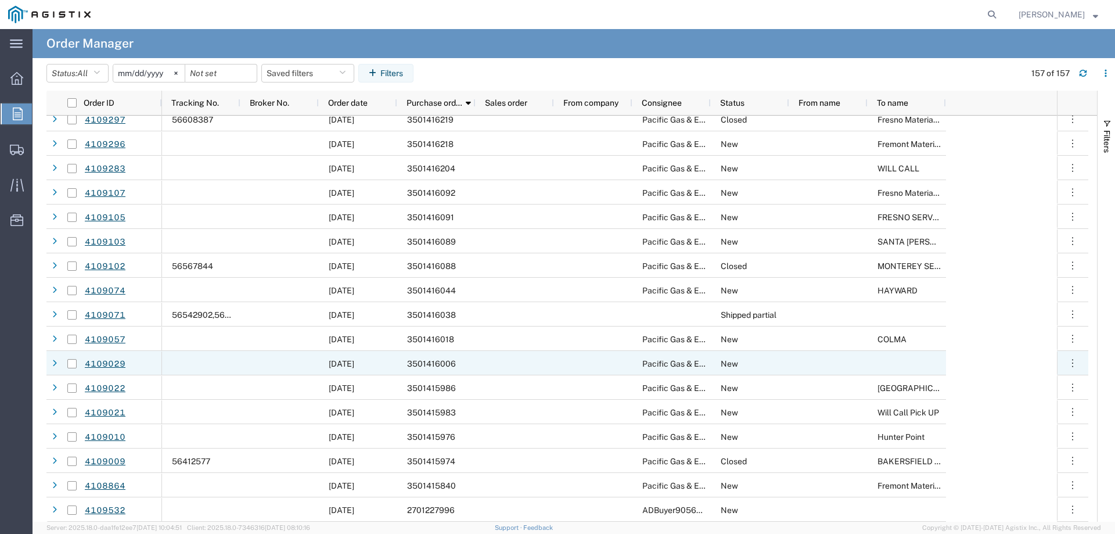
scroll to position [3423, 0]
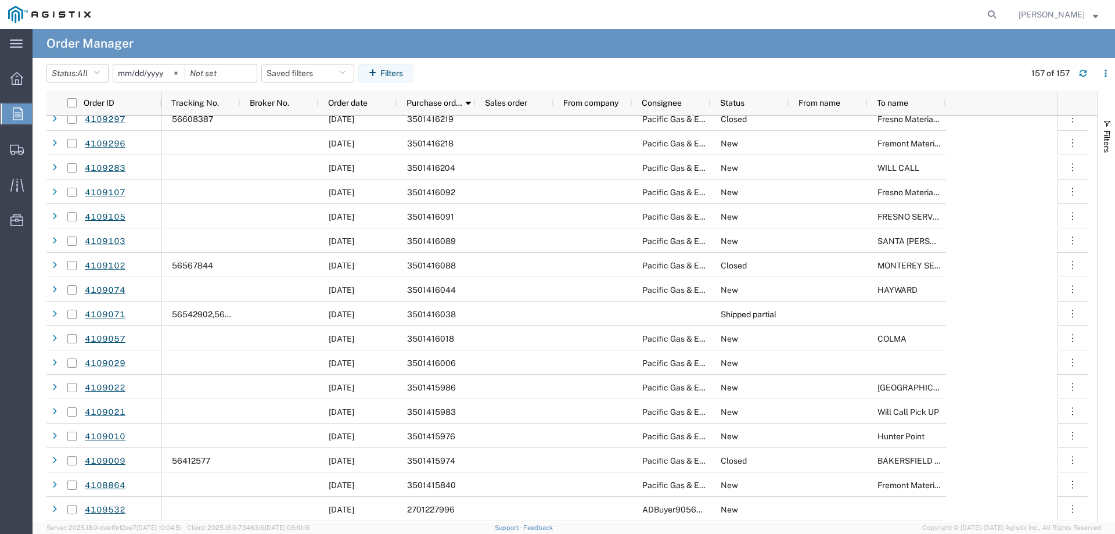
click at [125, 71] on input "[DATE]" at bounding box center [148, 72] width 71 height 17
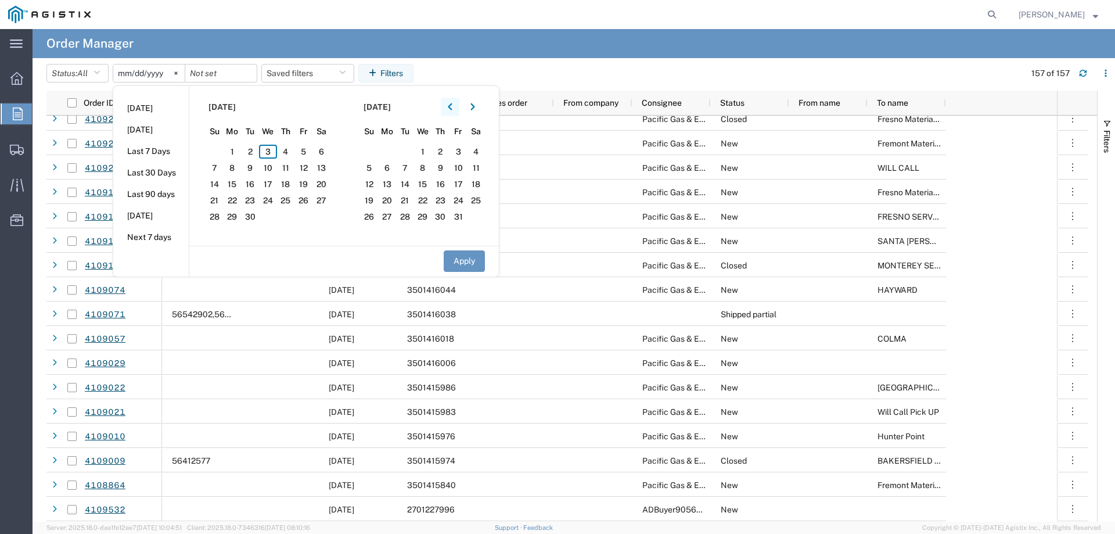
click at [459, 104] on button "button" at bounding box center [450, 107] width 19 height 19
click at [452, 107] on icon "button" at bounding box center [450, 106] width 4 height 7
click at [452, 104] on icon "button" at bounding box center [450, 107] width 5 height 8
click at [218, 150] on span "1" at bounding box center [215, 152] width 18 height 14
click at [465, 260] on button "Apply" at bounding box center [464, 260] width 41 height 21
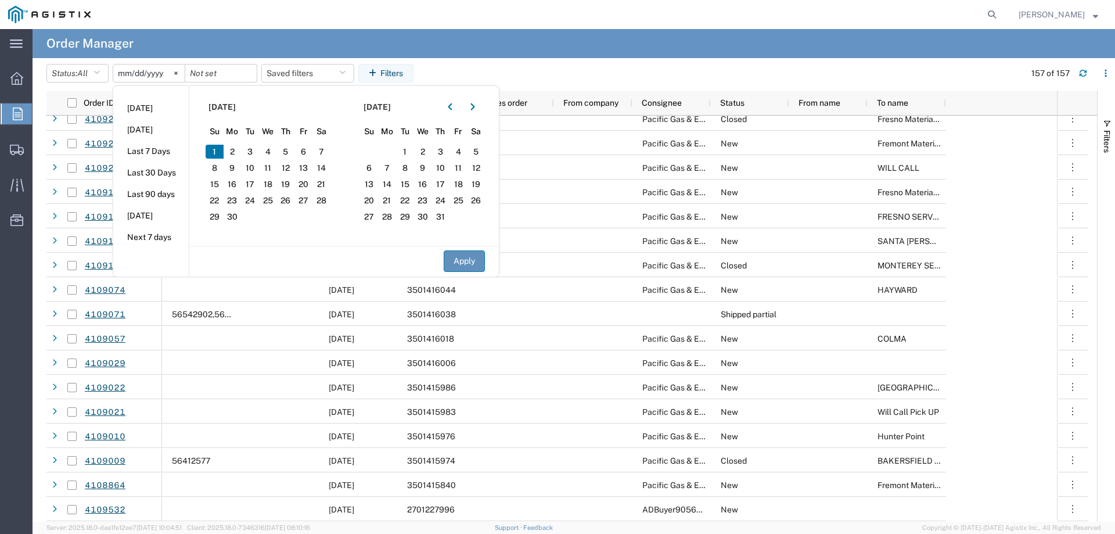
type input "[DATE]"
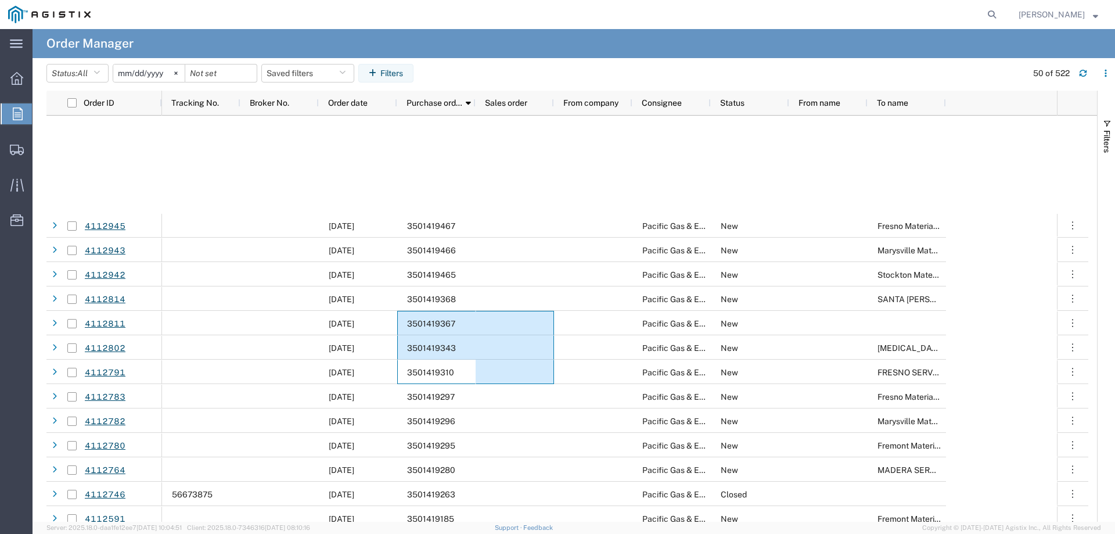
scroll to position [406, 0]
